Goal: Information Seeking & Learning: Learn about a topic

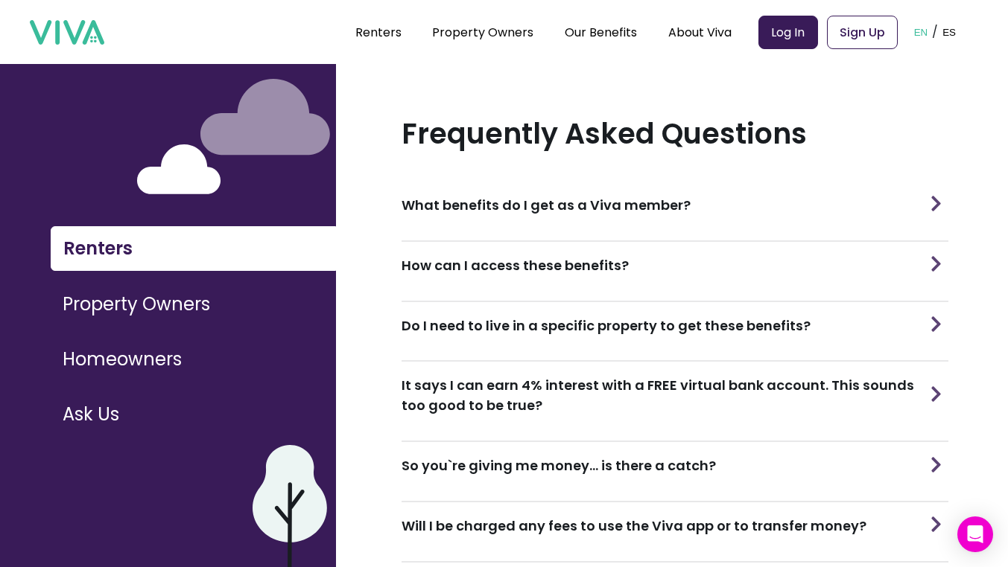
click at [710, 206] on div "What benefits do I get as a Viva member?" at bounding box center [674, 205] width 547 height 47
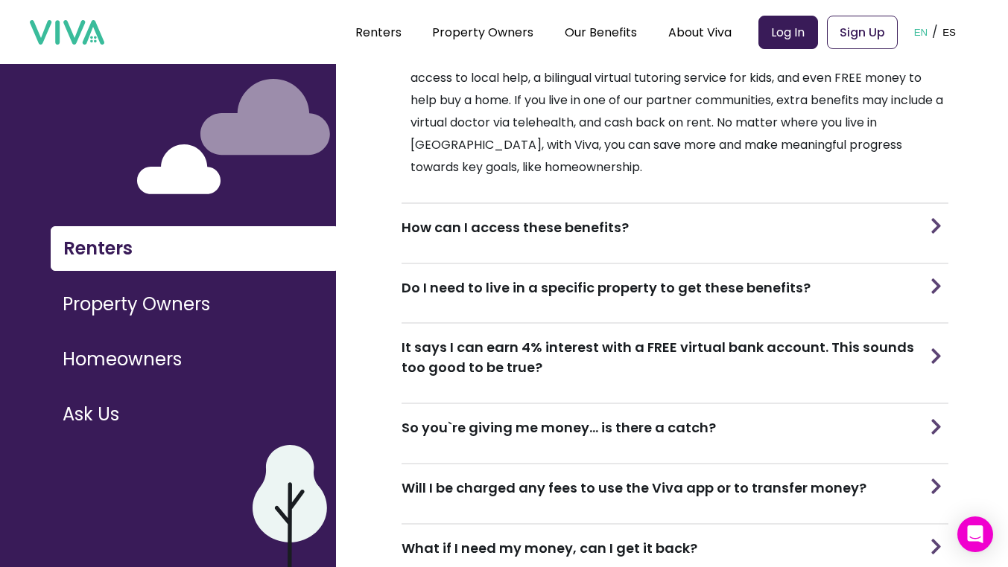
scroll to position [207, 0]
click at [928, 278] on img at bounding box center [936, 286] width 22 height 16
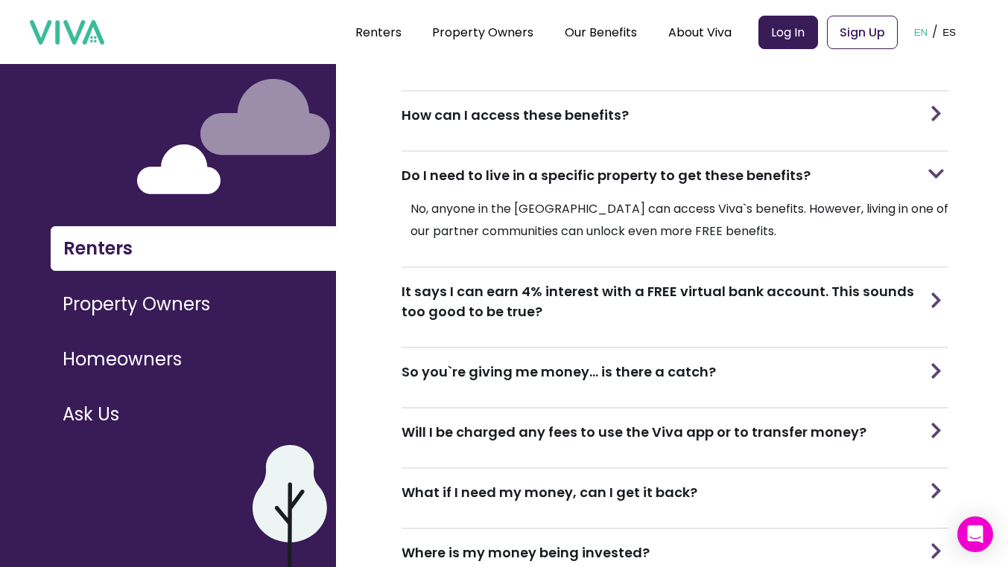
scroll to position [368, 0]
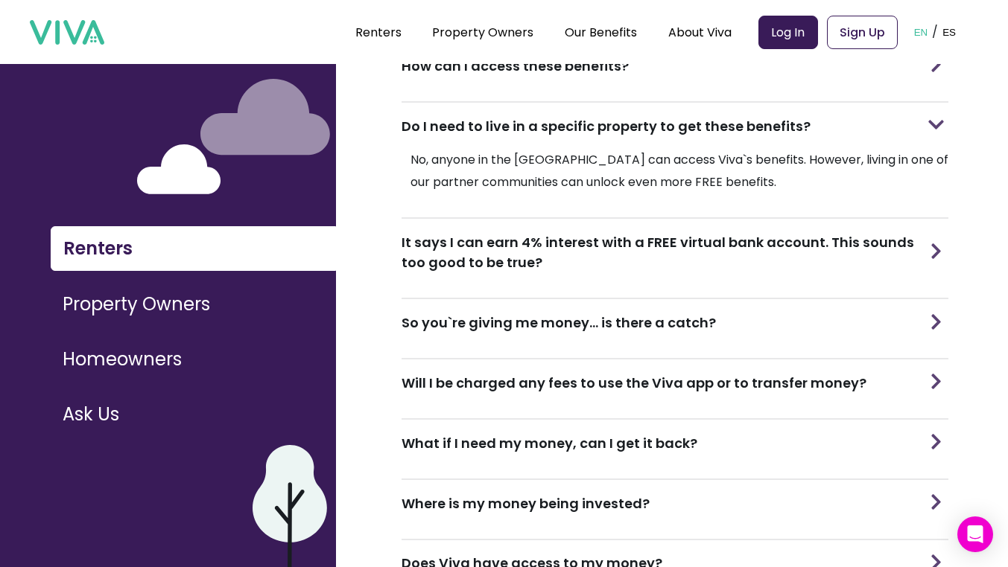
click at [926, 243] on img at bounding box center [936, 251] width 22 height 16
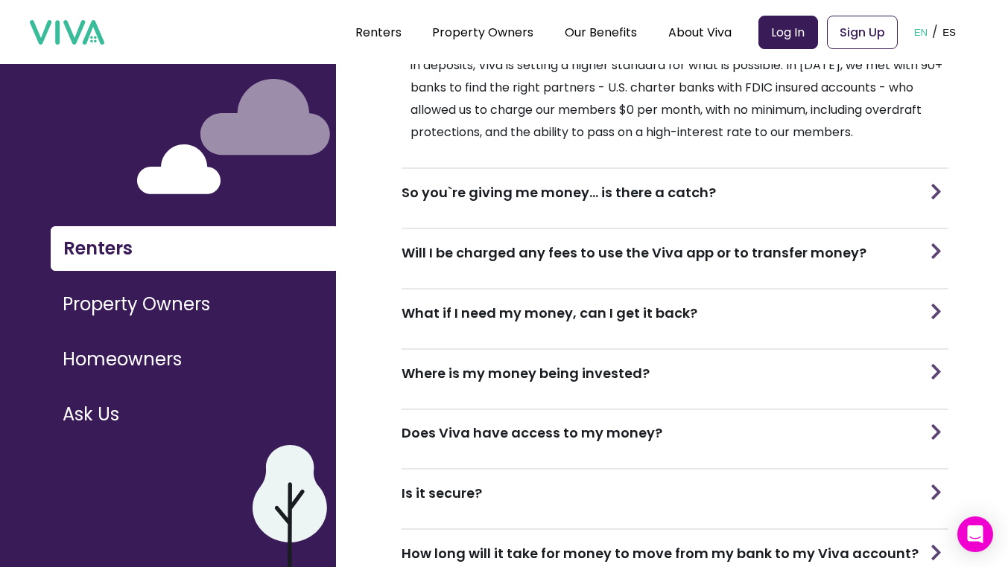
scroll to position [626, 0]
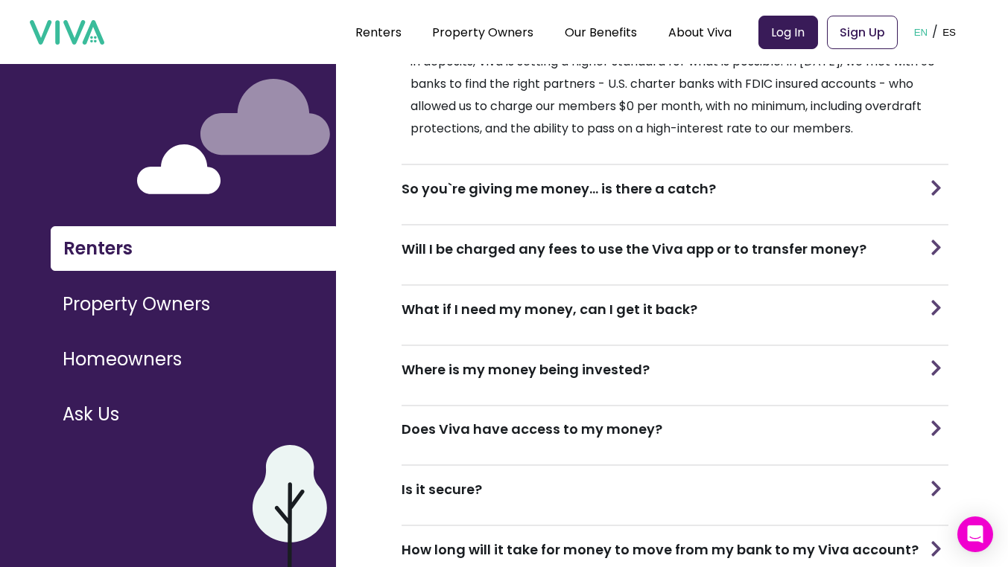
click at [935, 240] on img at bounding box center [936, 248] width 22 height 16
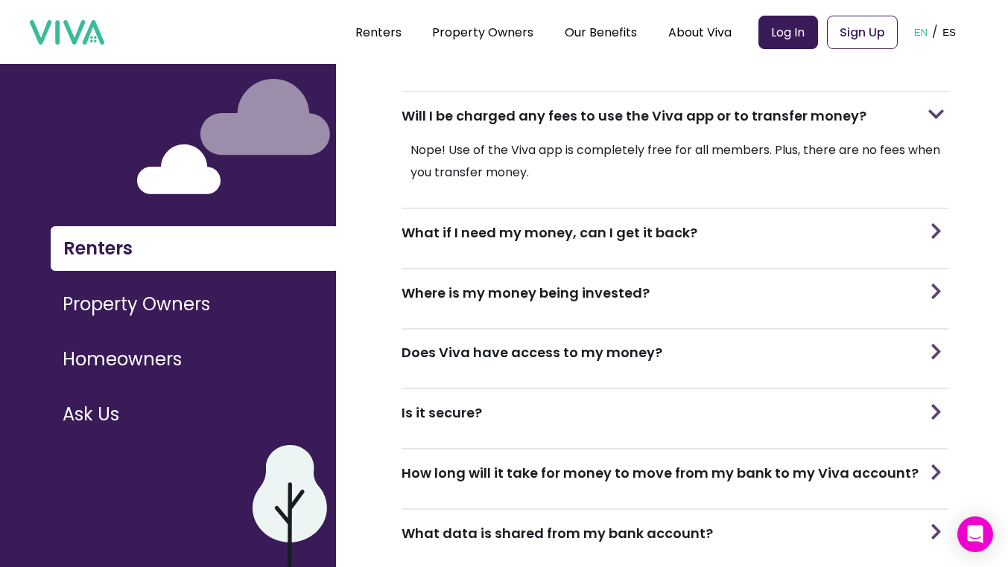
scroll to position [760, 0]
click at [915, 209] on div "What if I need my money, can I get it back?" at bounding box center [674, 232] width 547 height 47
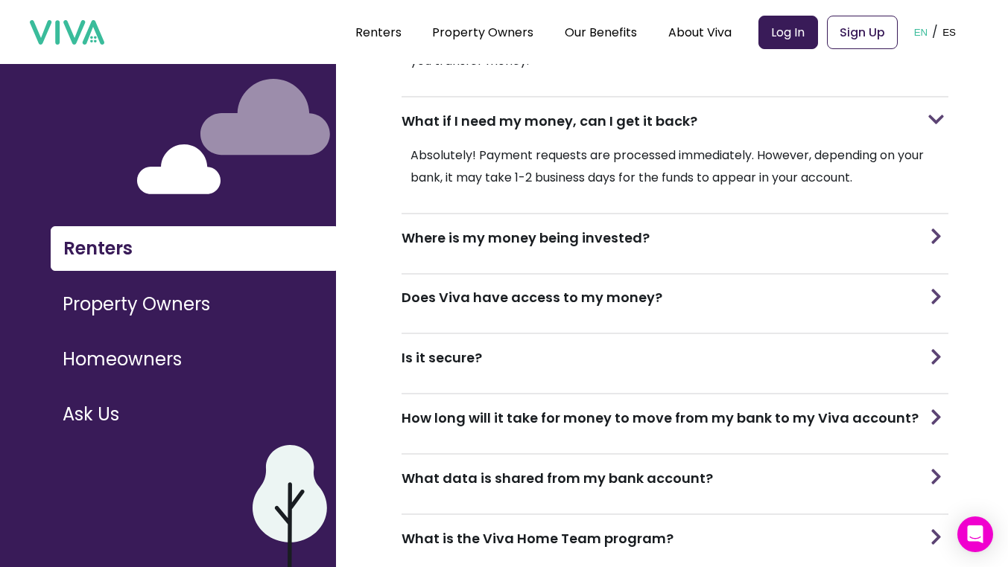
scroll to position [871, 0]
click at [929, 228] on img at bounding box center [936, 236] width 22 height 16
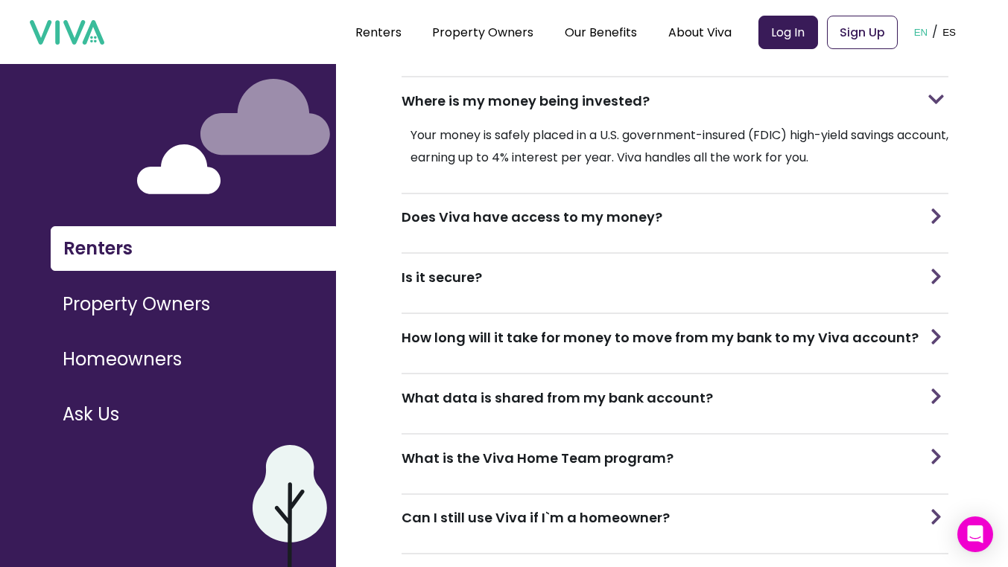
scroll to position [1008, 0]
click at [876, 208] on div "Does Viva have access to my money?" at bounding box center [674, 217] width 547 height 47
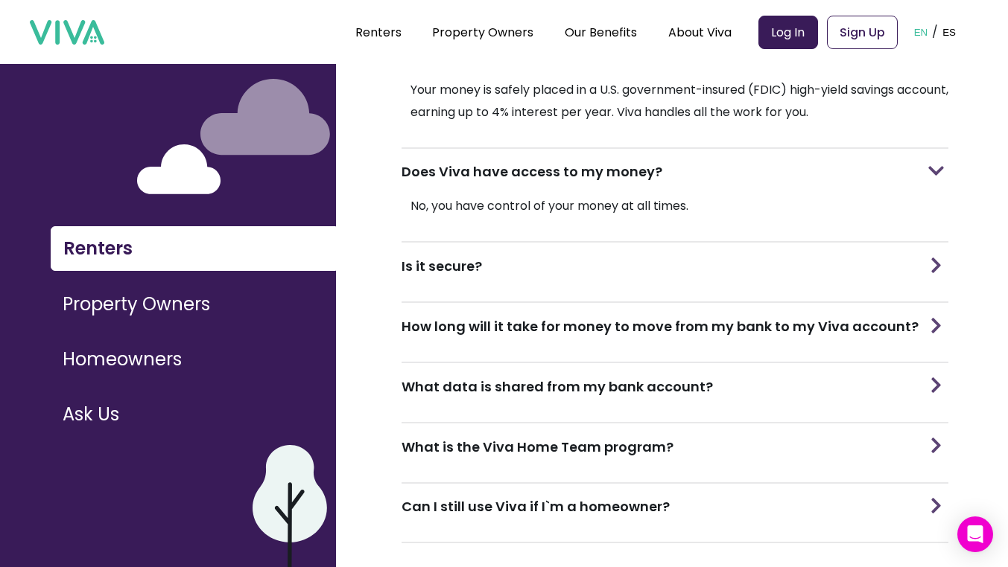
scroll to position [1052, 0]
click at [914, 258] on div "Is it secure?" at bounding box center [674, 266] width 547 height 47
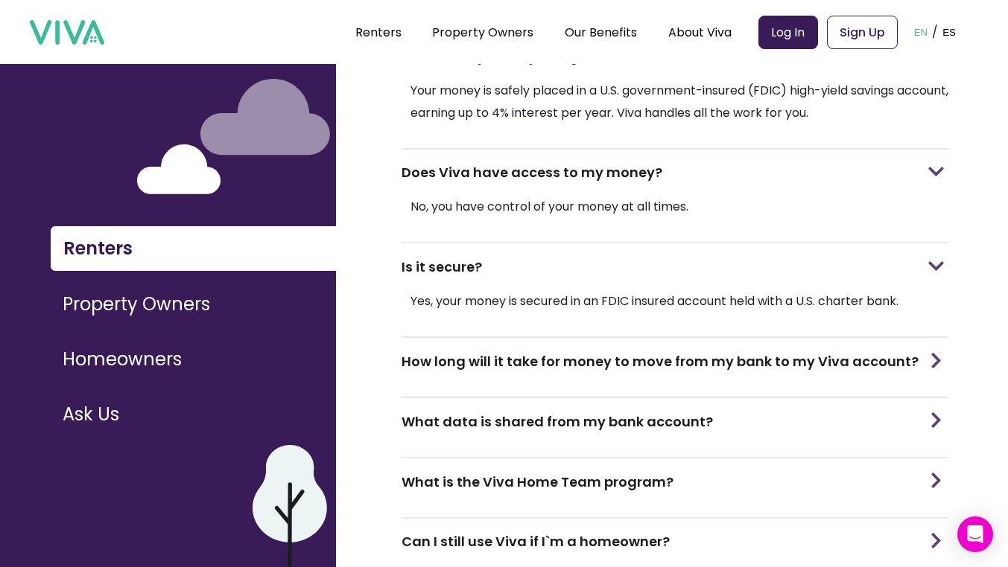
scroll to position [1087, 0]
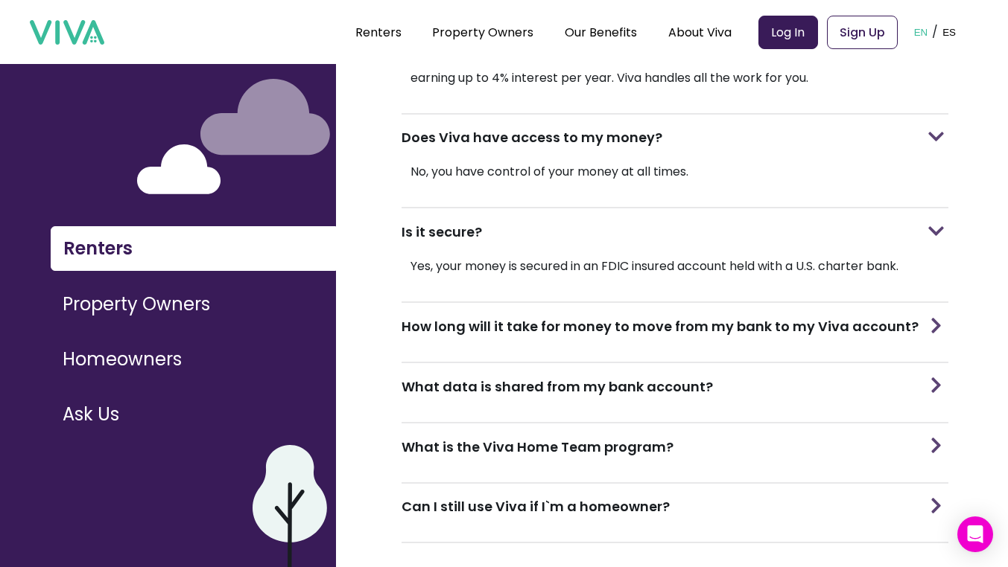
click at [903, 316] on h3 "How long will it take for money to move from my bank to my Viva account?" at bounding box center [659, 326] width 517 height 20
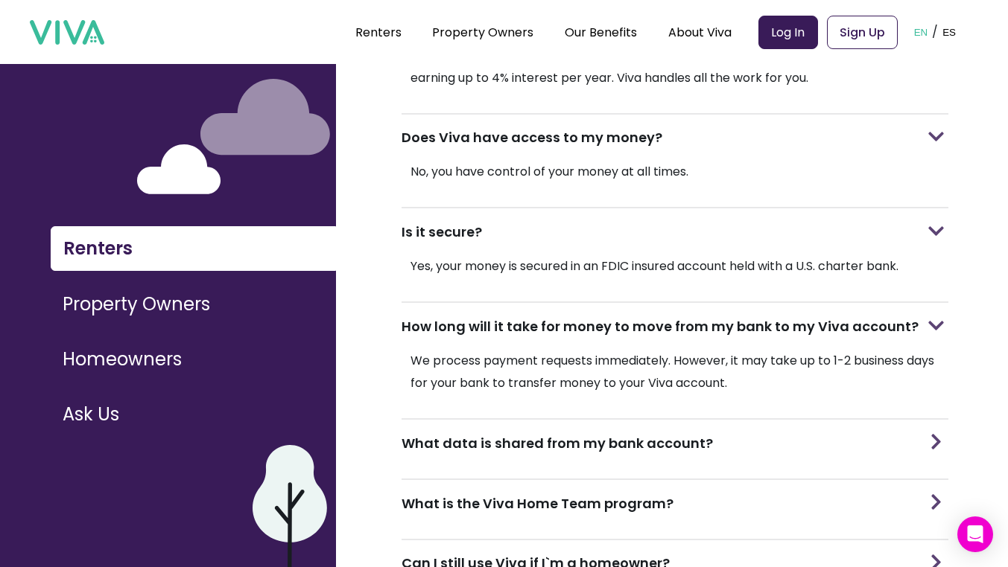
scroll to position [1144, 0]
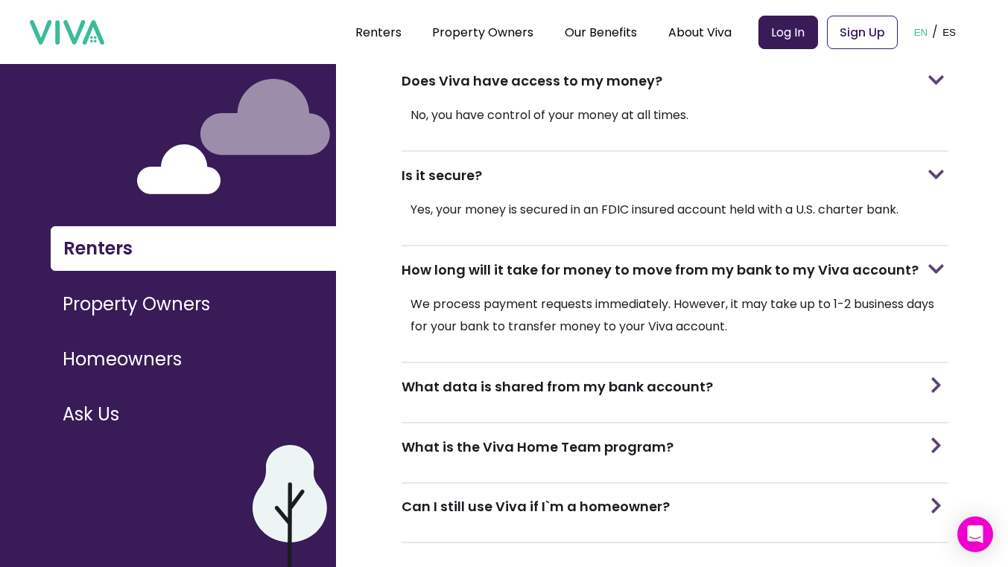
click at [880, 380] on div "What data is shared from my bank account?" at bounding box center [674, 386] width 547 height 47
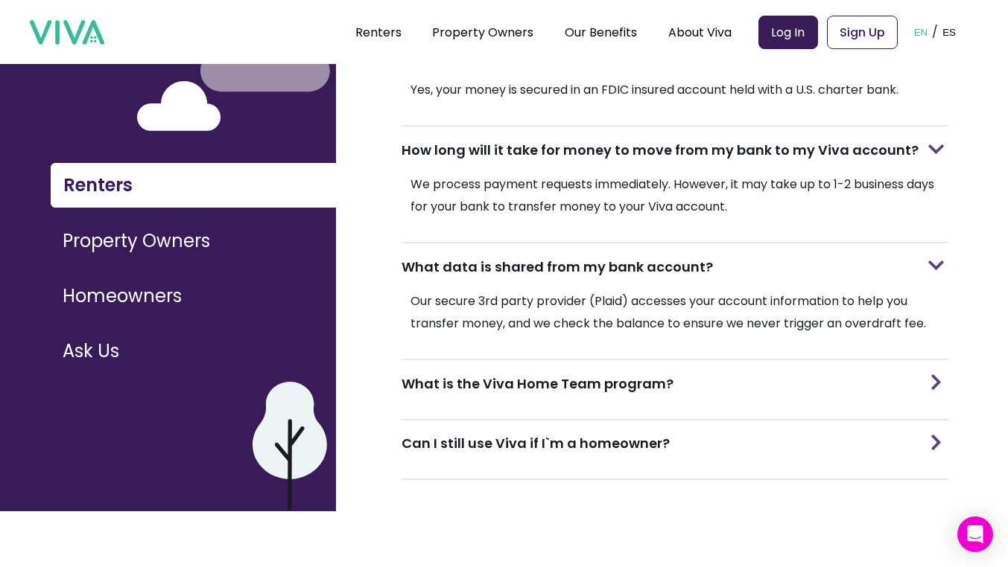
scroll to position [153, 0]
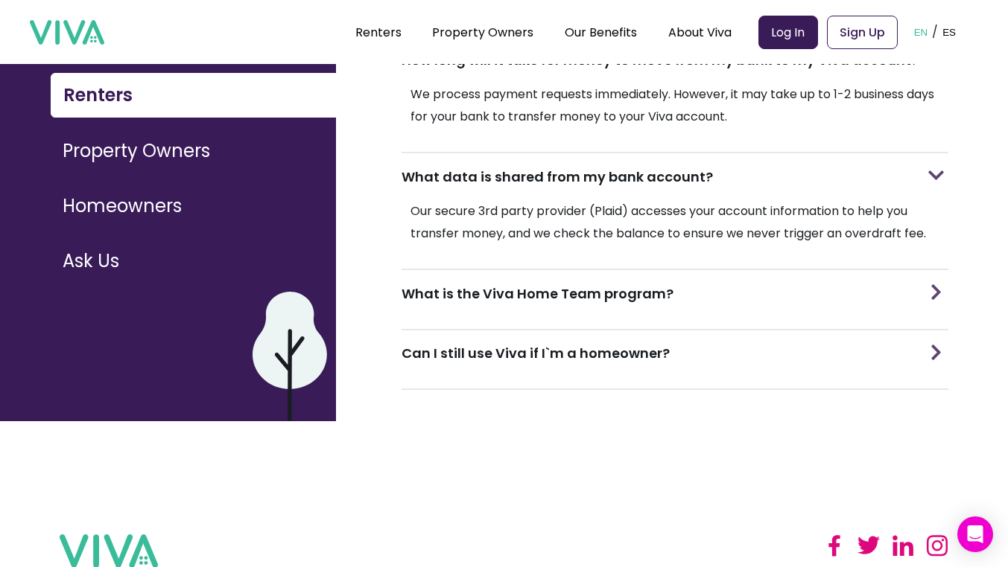
click at [935, 284] on img at bounding box center [936, 292] width 22 height 16
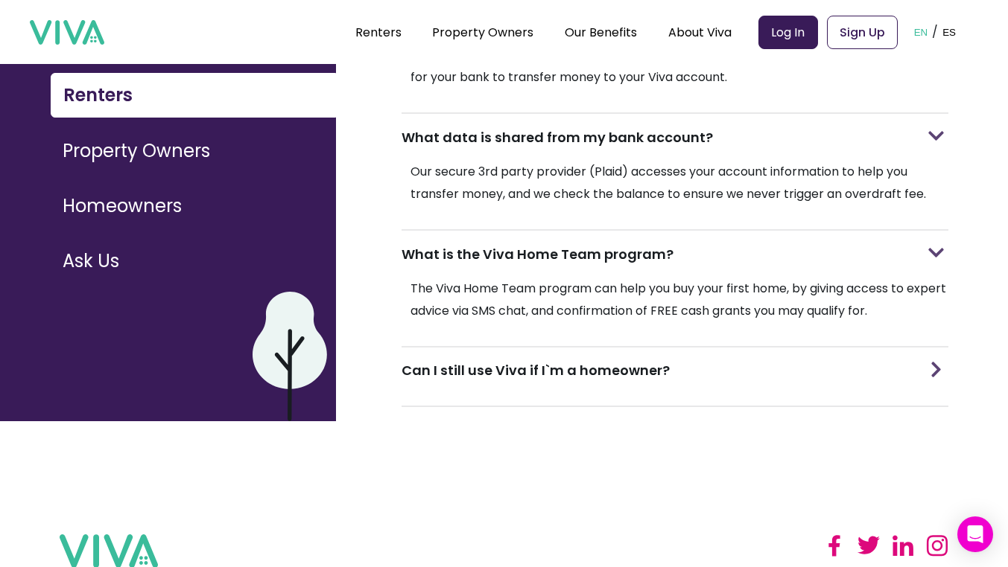
scroll to position [1241, 0]
click at [929, 361] on img at bounding box center [936, 369] width 22 height 16
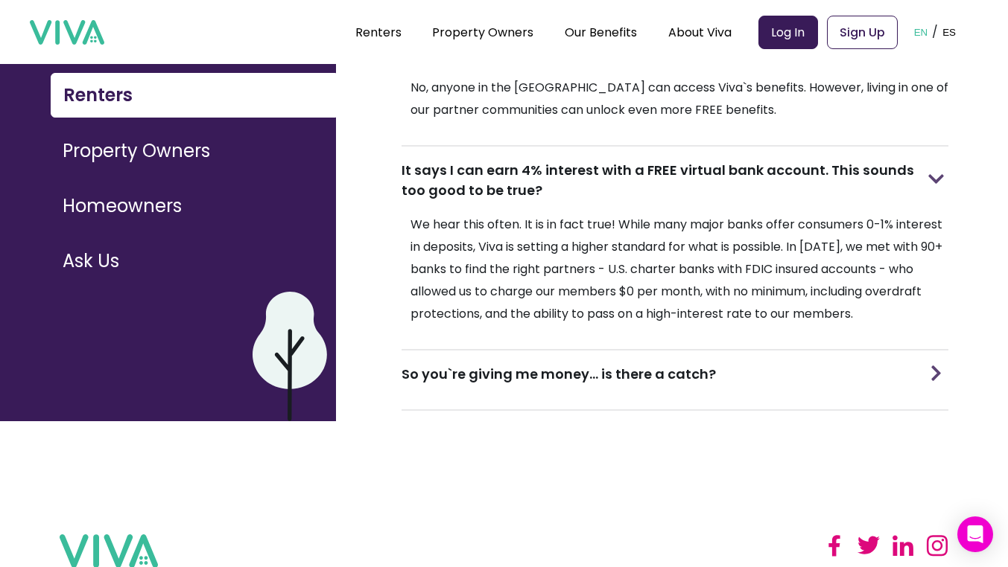
scroll to position [279, 0]
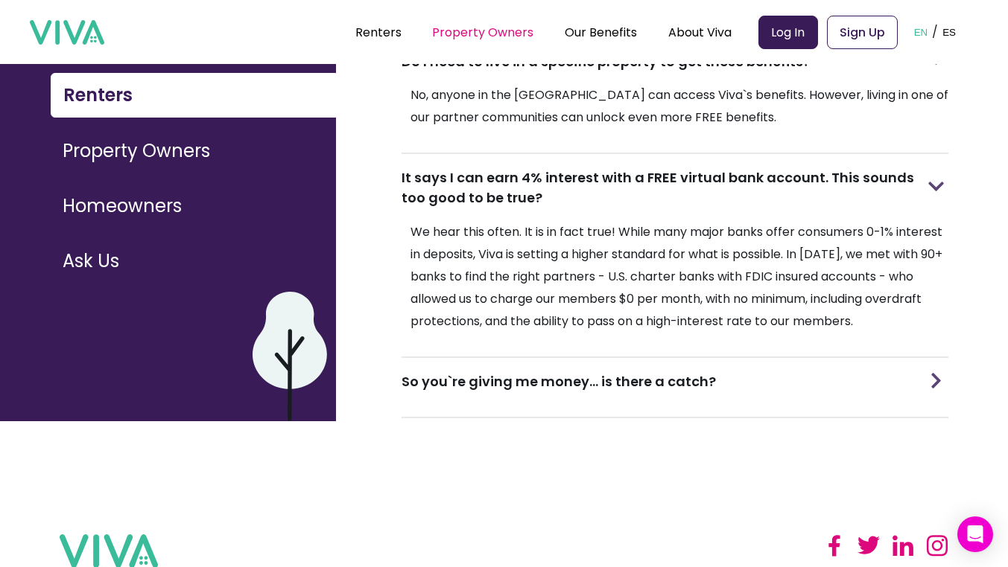
click at [525, 36] on link "Property Owners" at bounding box center [482, 32] width 101 height 17
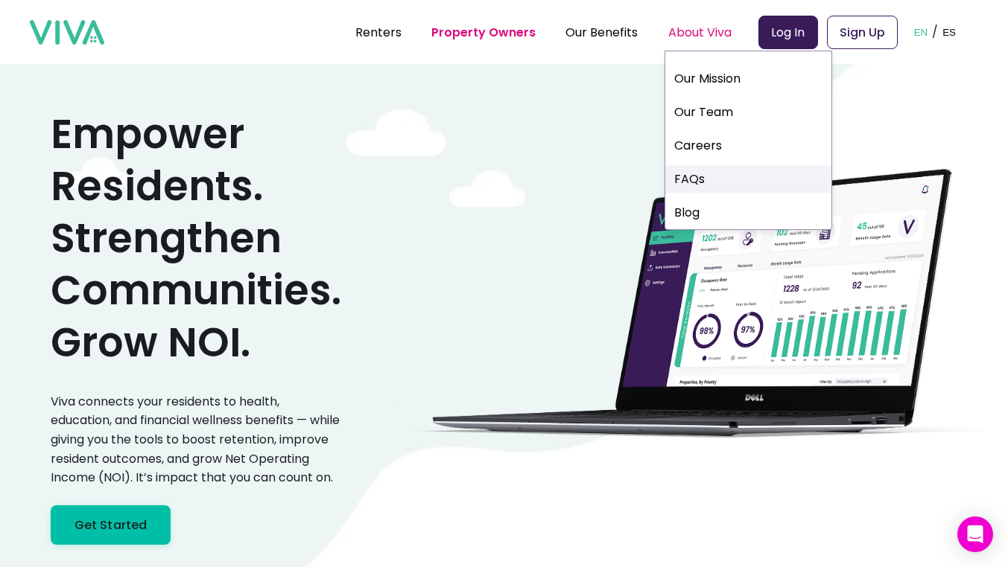
click at [709, 176] on link "FAQs" at bounding box center [748, 179] width 166 height 28
